Goal: Task Accomplishment & Management: Use online tool/utility

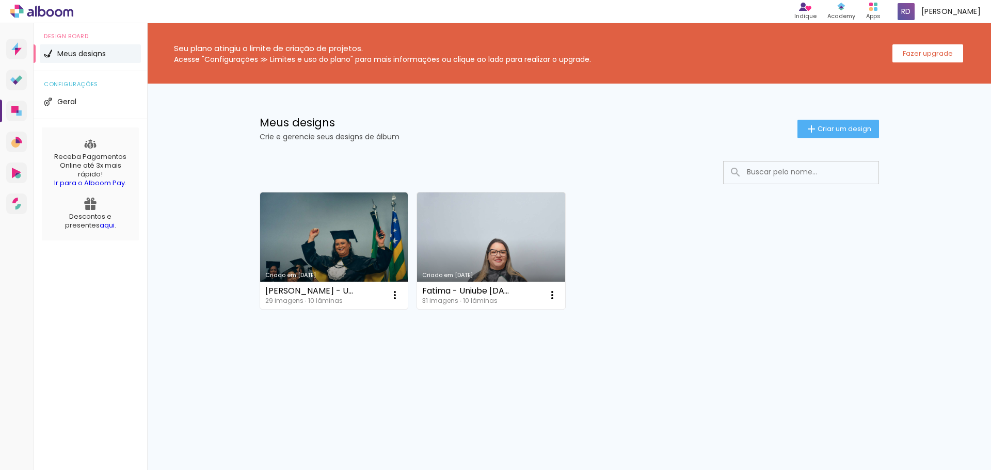
drag, startPoint x: 232, startPoint y: 60, endPoint x: 575, endPoint y: 55, distance: 343.2
click at [575, 56] on div "Acesse "Configurações ≫ Limites e uso do plano" para mais informações ou clique…" at bounding box center [382, 59] width 417 height 7
click at [598, 118] on h1 "Meus designs" at bounding box center [529, 122] width 538 height 11
click at [325, 226] on link "Criado em [DATE]" at bounding box center [334, 250] width 148 height 117
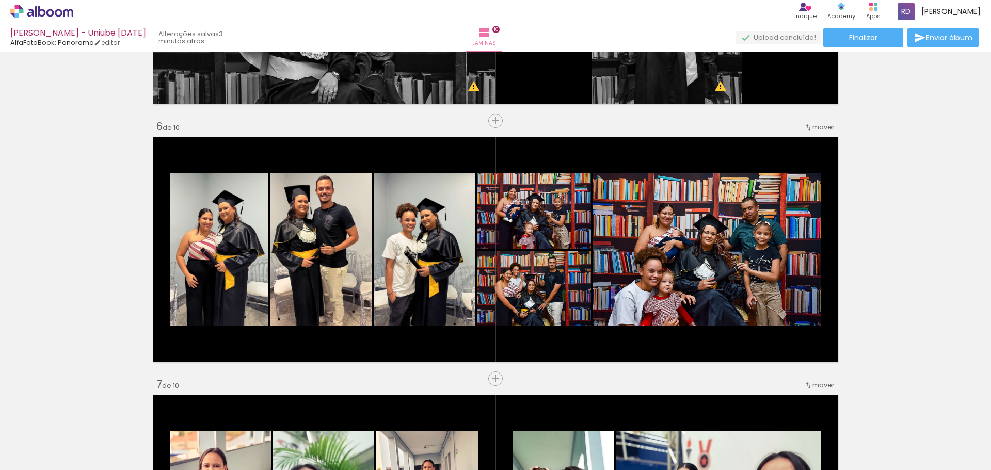
scroll to position [1486, 0]
click at [938, 37] on span "Enviar álbum" at bounding box center [949, 37] width 46 height 7
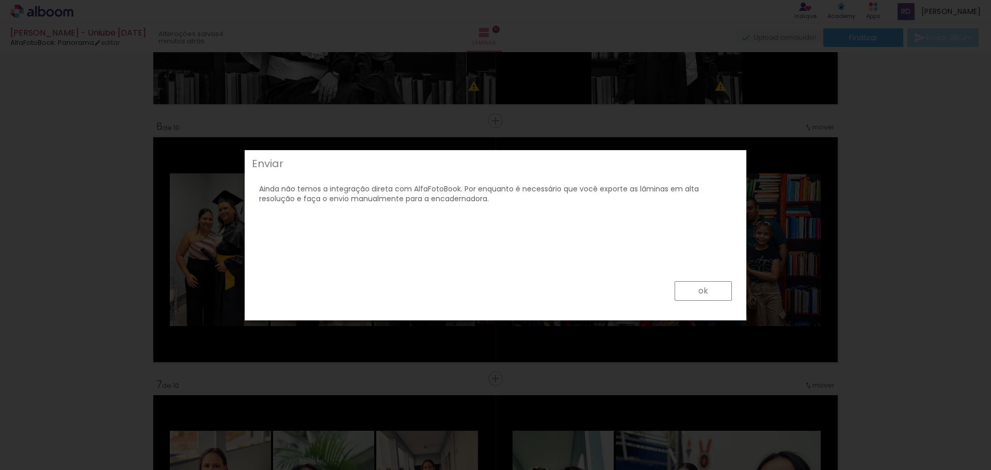
click at [0, 0] on slot "ok" at bounding box center [0, 0] width 0 height 0
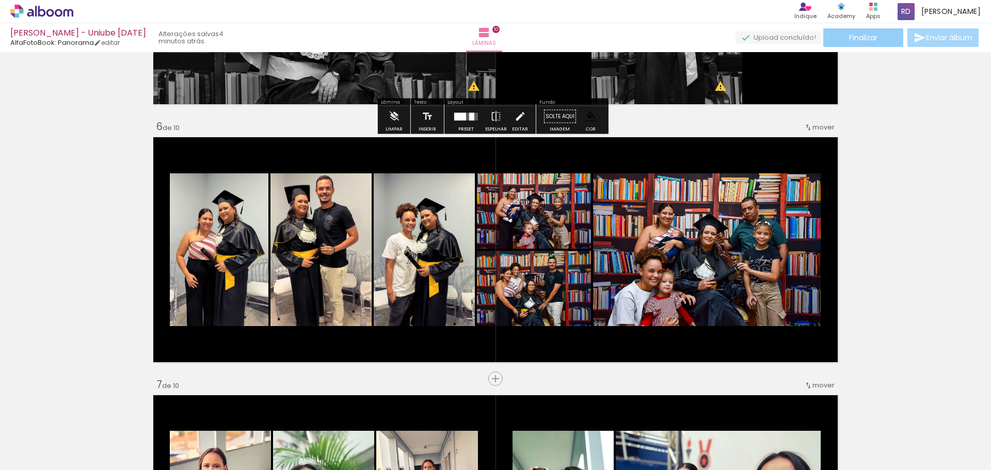
click at [839, 42] on paper-button "Finalizar" at bounding box center [863, 37] width 80 height 19
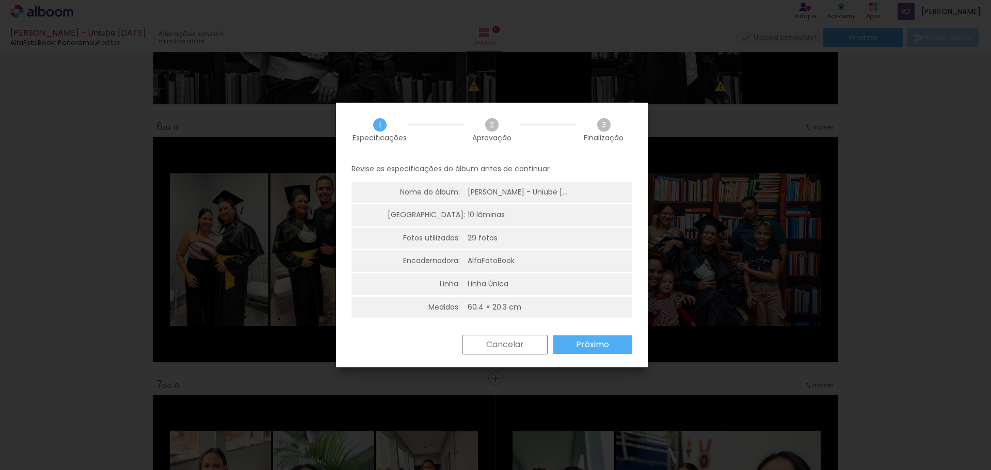
click at [0, 0] on slot "Próximo" at bounding box center [0, 0] width 0 height 0
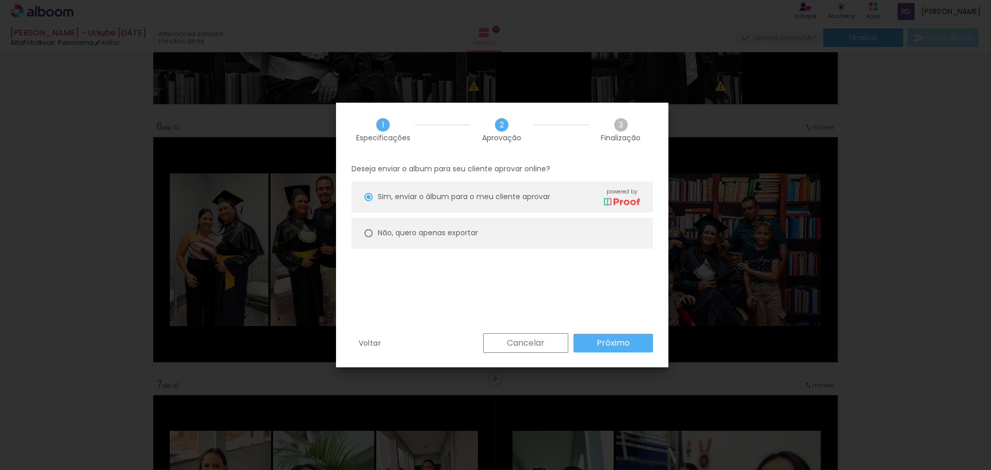
click at [596, 349] on paper-button "Próximo" at bounding box center [612, 343] width 79 height 19
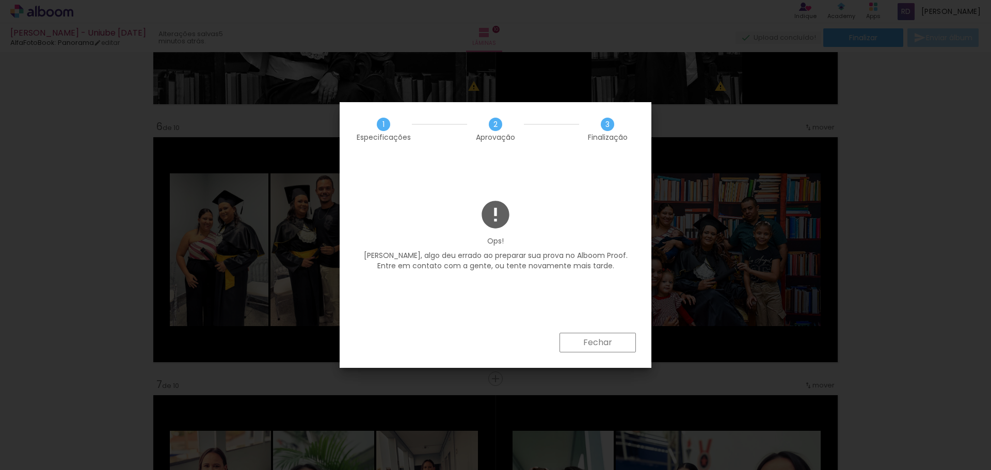
click at [593, 333] on paper-button "Fechar" at bounding box center [597, 343] width 76 height 20
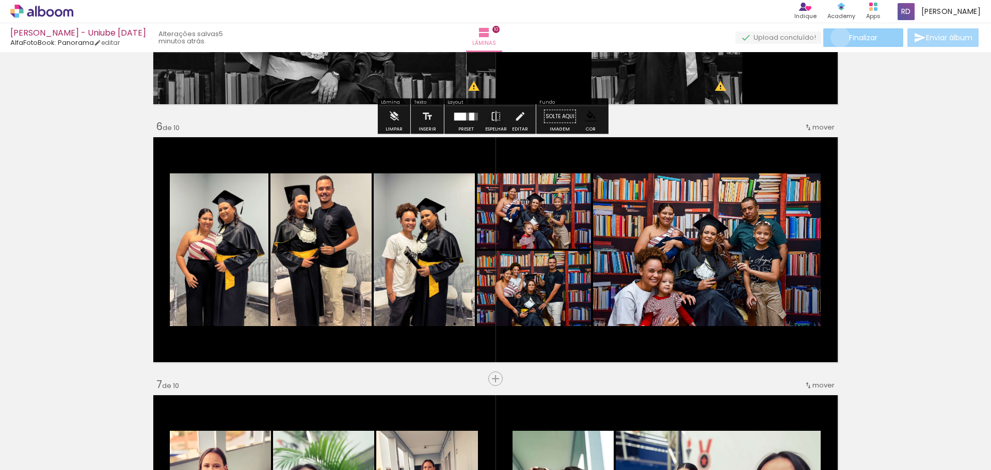
click at [837, 37] on paper-button "Finalizar" at bounding box center [863, 37] width 80 height 19
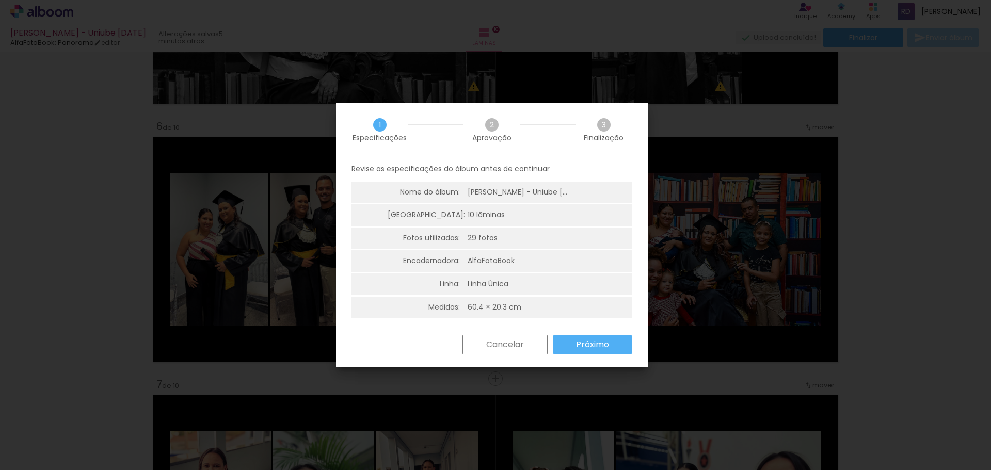
click at [0, 0] on slot "Próximo" at bounding box center [0, 0] width 0 height 0
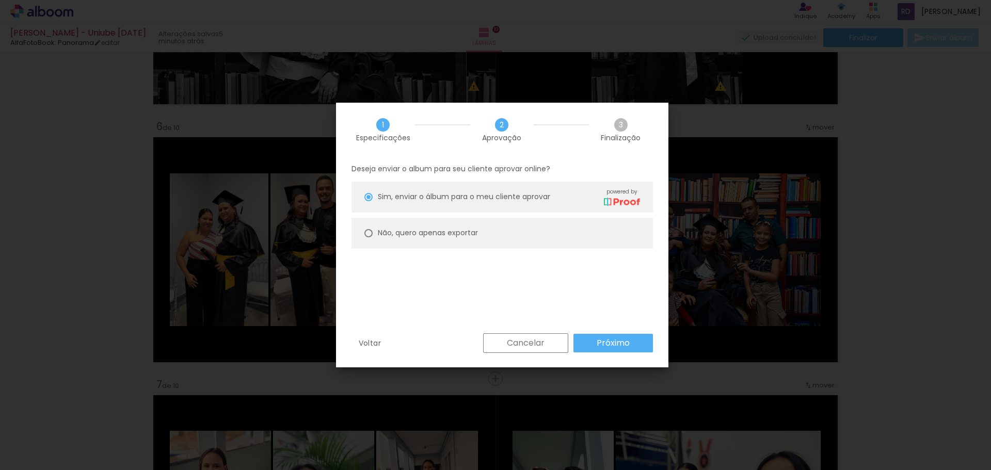
click at [594, 342] on paper-button "Próximo" at bounding box center [612, 343] width 79 height 19
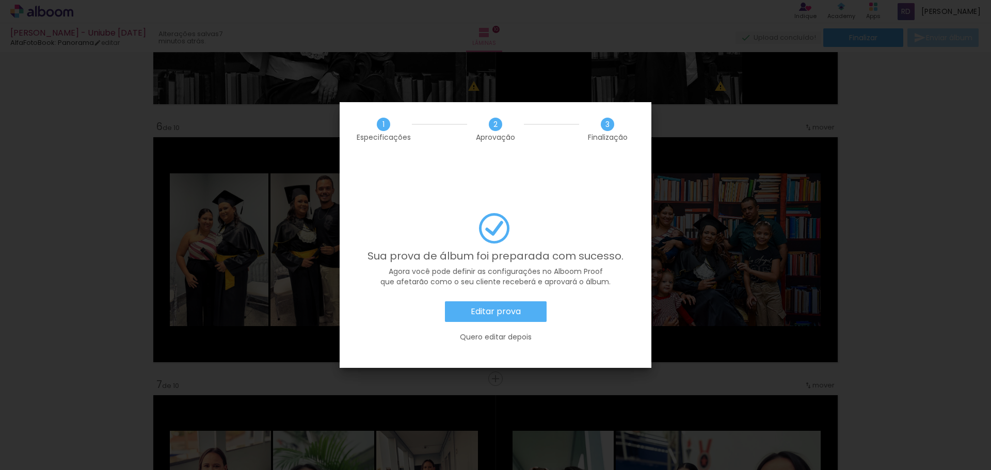
click at [0, 0] on slot "Editar prova" at bounding box center [0, 0] width 0 height 0
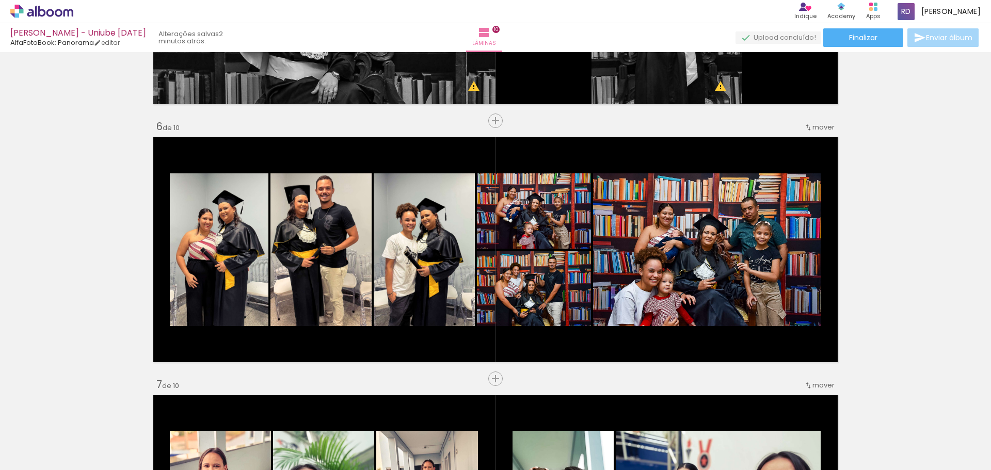
scroll to position [1486, 0]
